Goal: Information Seeking & Learning: Learn about a topic

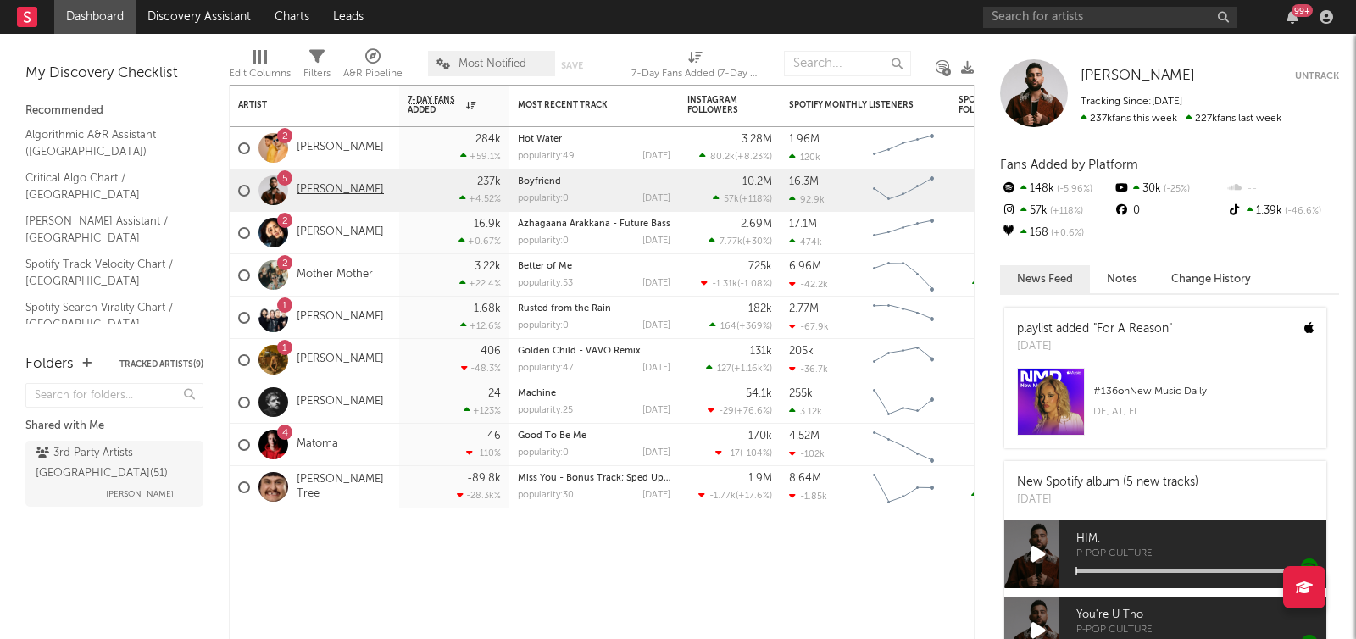
click at [326, 187] on link "[PERSON_NAME]" at bounding box center [340, 190] width 87 height 14
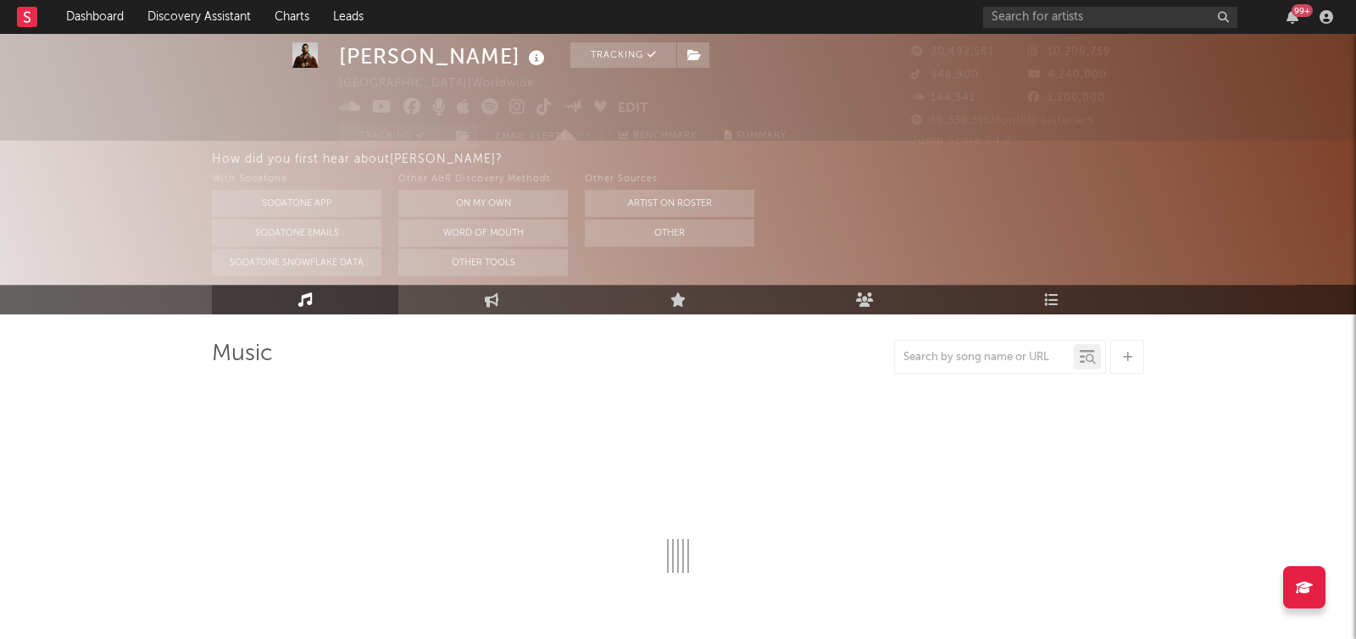
scroll to position [8, 0]
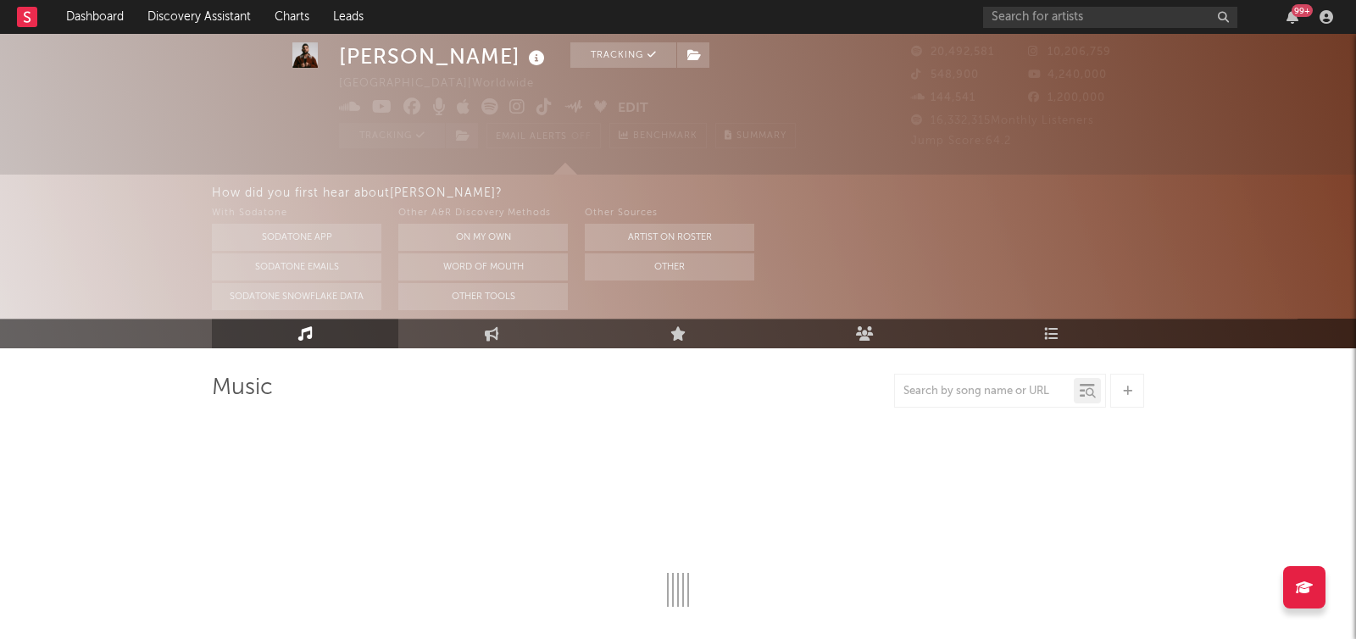
select select "6m"
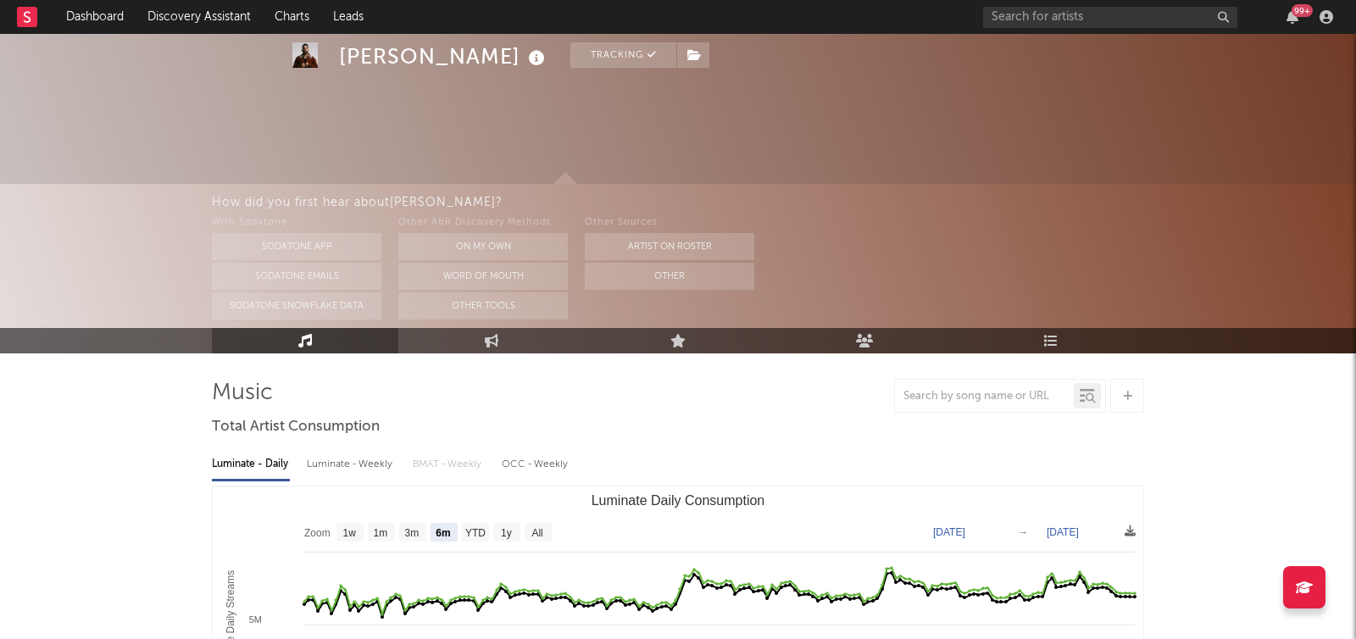
scroll to position [0, 0]
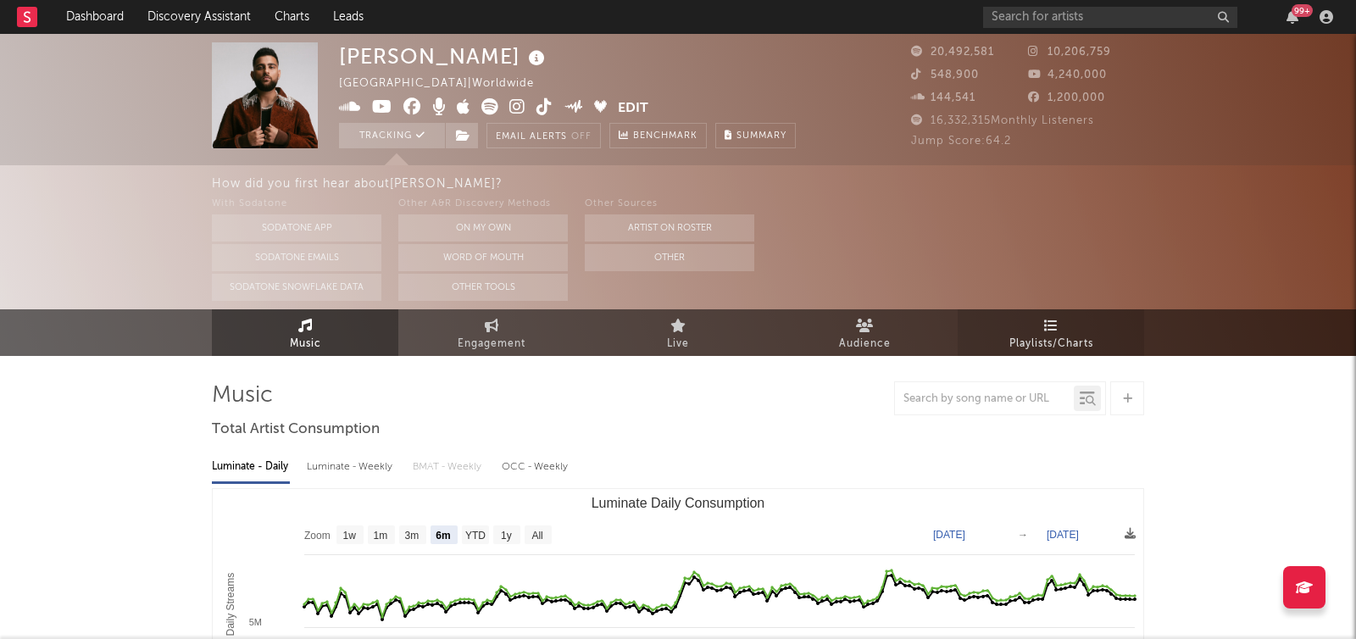
click at [1020, 346] on span "Playlists/Charts" at bounding box center [1051, 344] width 84 height 20
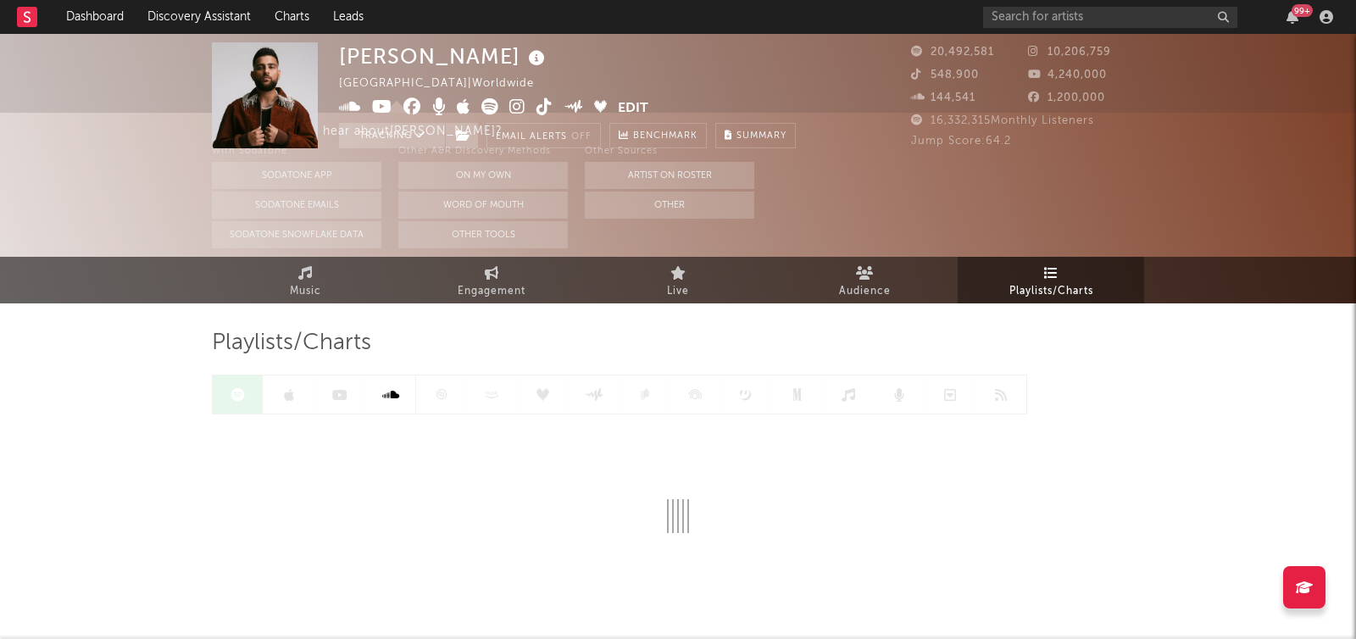
scroll to position [108, 0]
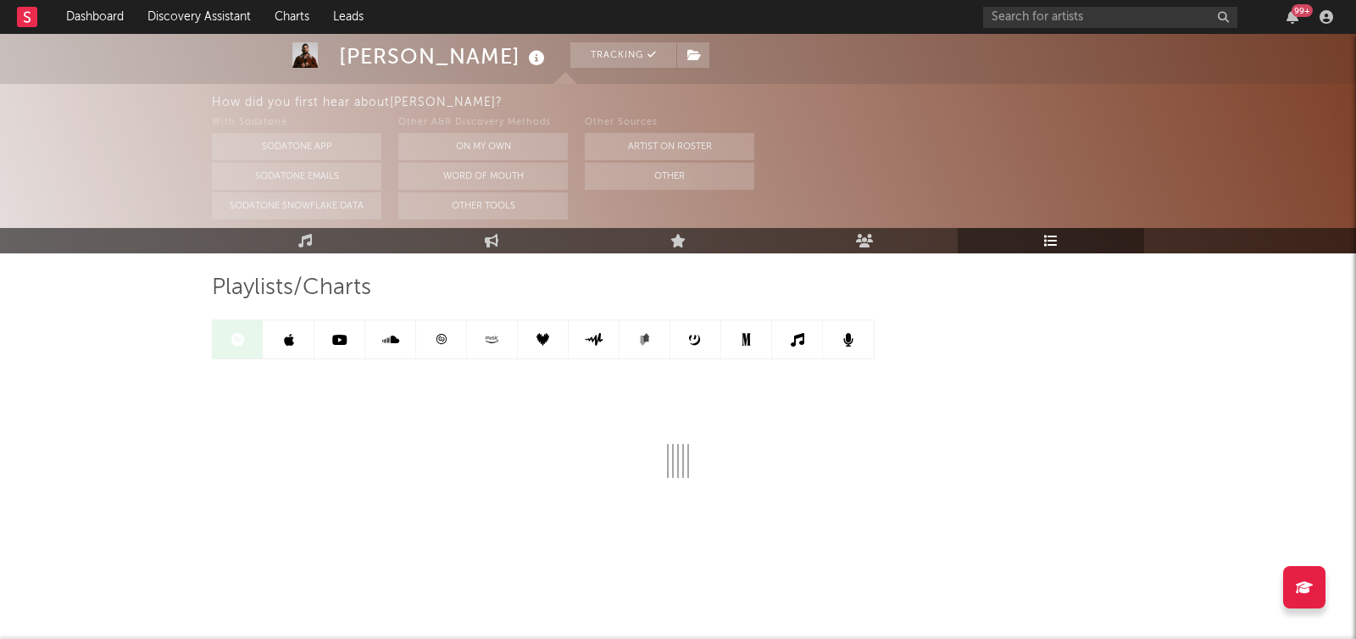
click at [287, 344] on icon at bounding box center [289, 340] width 10 height 14
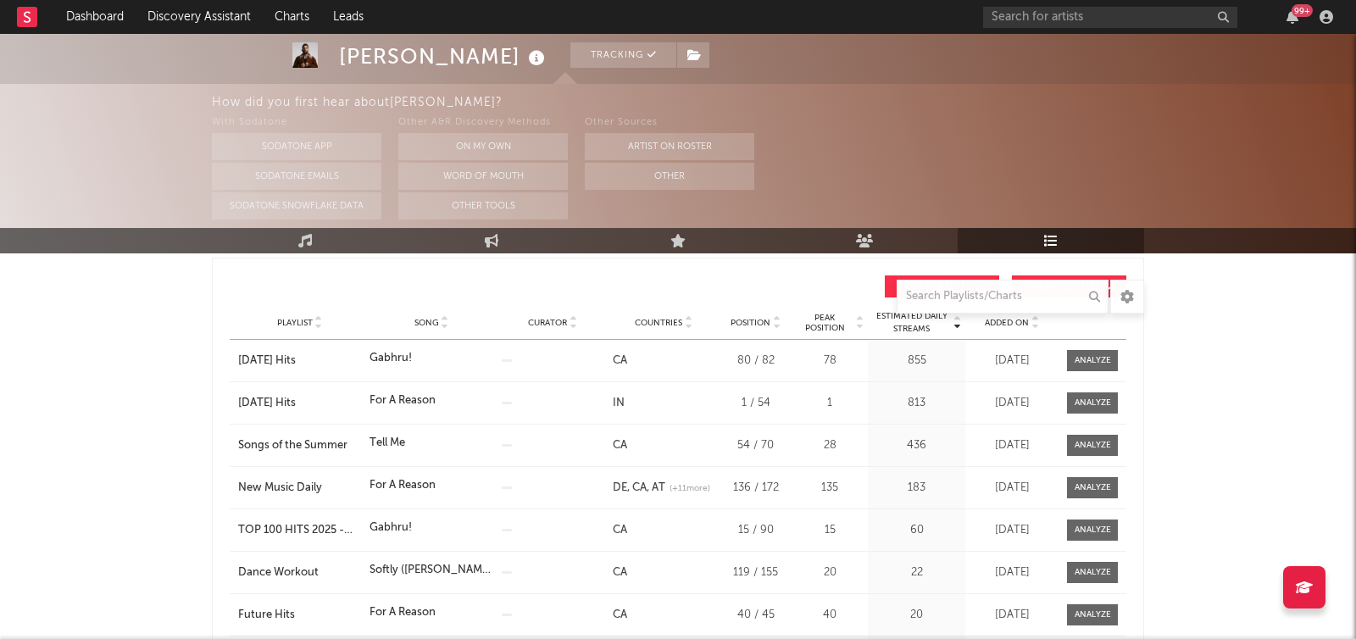
scroll to position [280, 0]
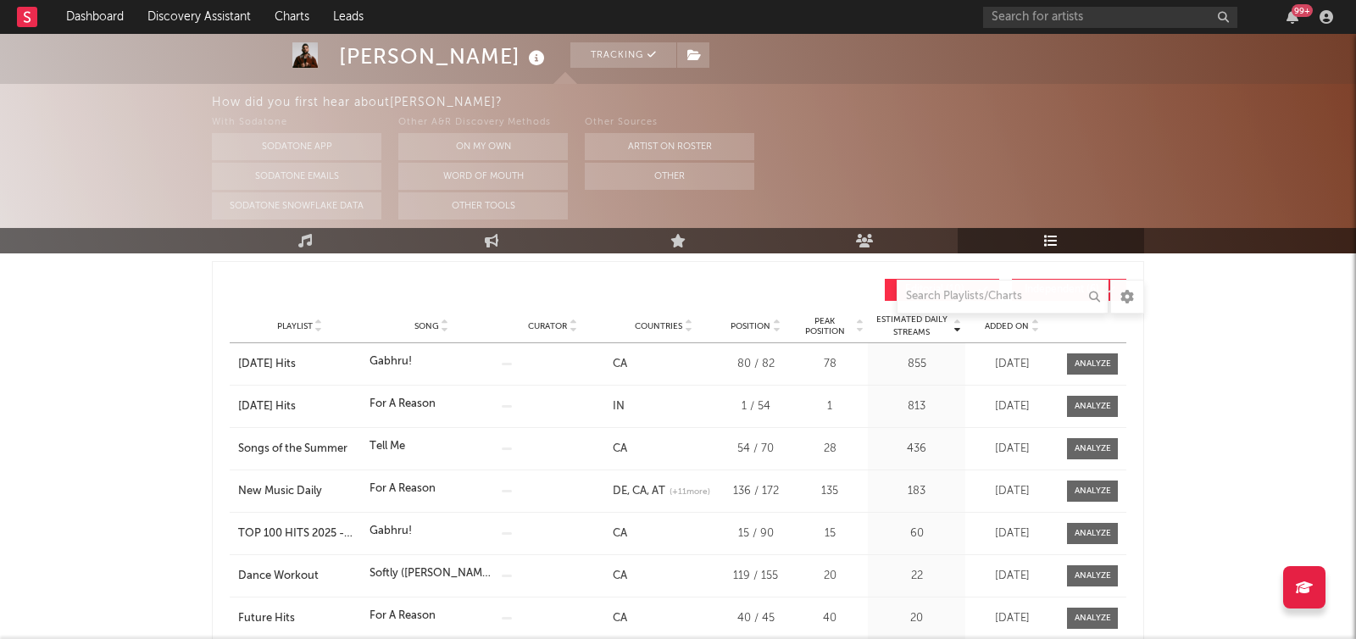
click at [1018, 336] on div "Playlist Song Curator Genre Countries Country Chart Type Position Peak Position…" at bounding box center [678, 326] width 896 height 34
click at [1016, 327] on span "Added On" at bounding box center [1007, 326] width 44 height 10
